Goal: Task Accomplishment & Management: Manage account settings

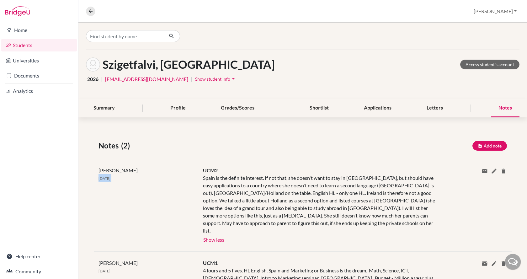
scroll to position [33, 0]
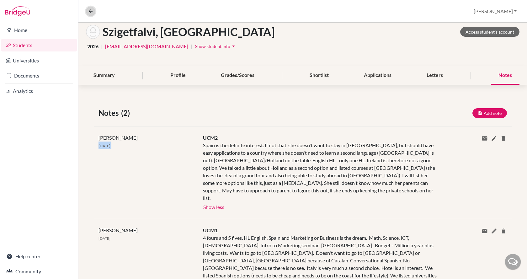
click at [89, 10] on icon at bounding box center [91, 11] width 6 height 6
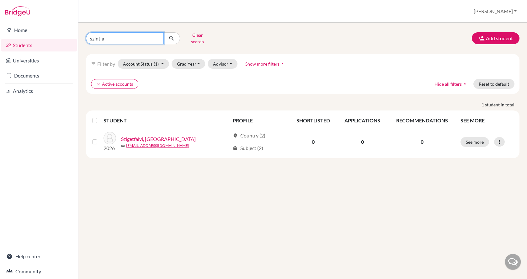
click at [123, 34] on input "szintia" at bounding box center [125, 38] width 78 height 12
drag, startPoint x: 123, startPoint y: 34, endPoint x: 68, endPoint y: 32, distance: 55.8
click at [68, 32] on div "Home Students Universities Documents Analytics Help center Community Students o…" at bounding box center [263, 139] width 527 height 279
type input "toka"
click button "submit" at bounding box center [171, 38] width 17 height 12
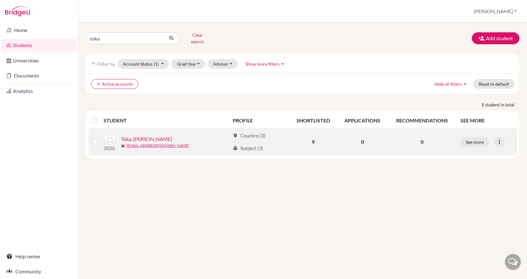
click at [139, 135] on link "Tóka, [PERSON_NAME]" at bounding box center [146, 139] width 51 height 8
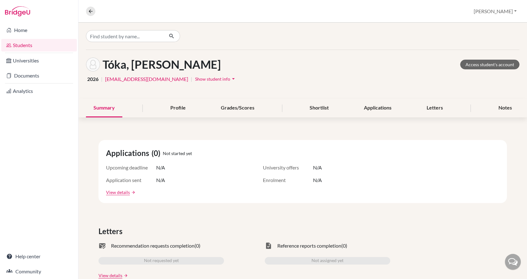
click at [195, 77] on span "Show student info" at bounding box center [212, 78] width 35 height 5
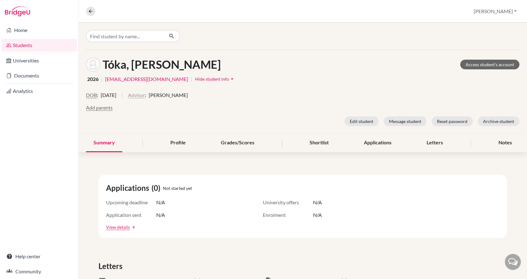
click at [145, 94] on button "Advisor" at bounding box center [136, 95] width 17 height 8
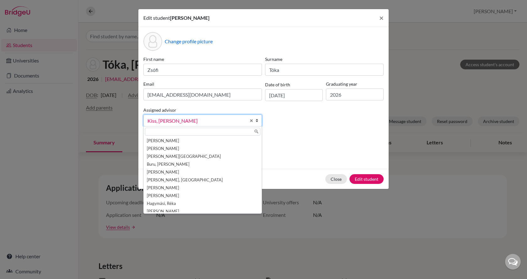
scroll to position [27, 0]
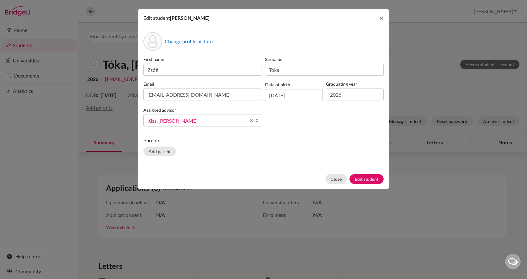
click at [163, 120] on span "Kiss, [PERSON_NAME]" at bounding box center [196, 121] width 98 height 8
click at [172, 117] on span "Kiss, [PERSON_NAME]" at bounding box center [196, 121] width 98 height 8
click at [172, 120] on span "Kiss, [PERSON_NAME]" at bounding box center [196, 121] width 98 height 8
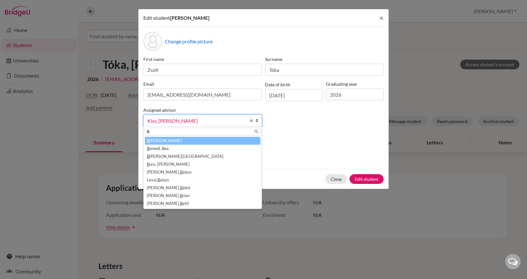
scroll to position [0, 0]
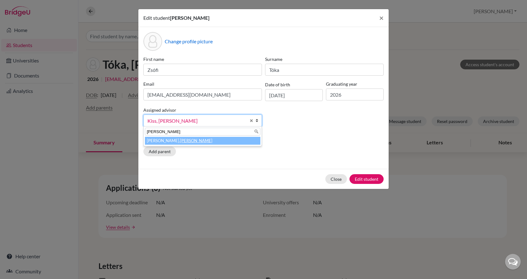
type input "[PERSON_NAME]"
click at [180, 139] on em "[PERSON_NAME]" at bounding box center [196, 140] width 32 height 5
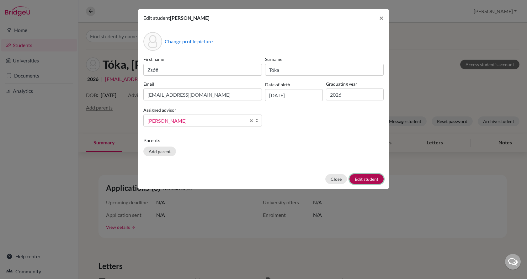
click at [372, 181] on button "Edit student" at bounding box center [366, 179] width 34 height 10
